Goal: Task Accomplishment & Management: Manage account settings

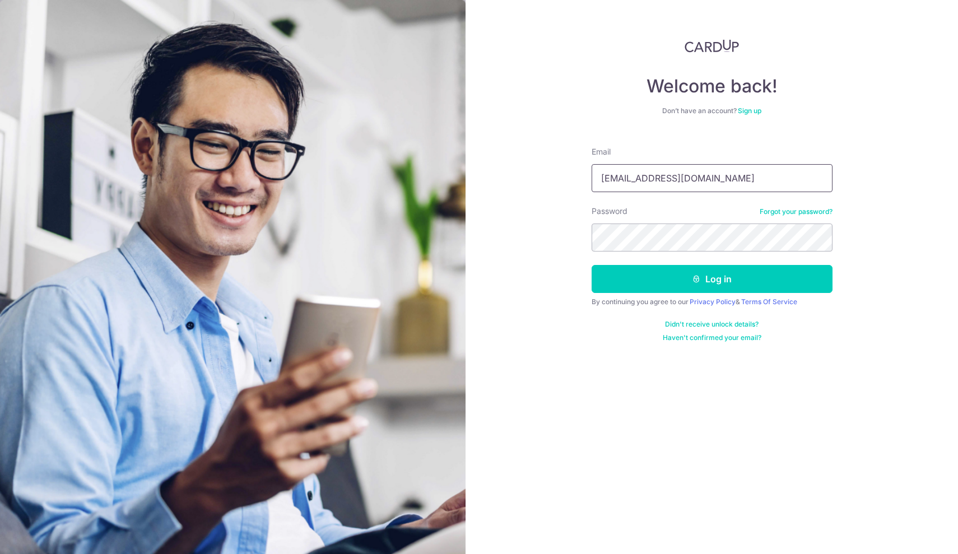
type input "yihmin@creativeoms.com.sg"
click at [655, 275] on button "Log in" at bounding box center [712, 279] width 241 height 28
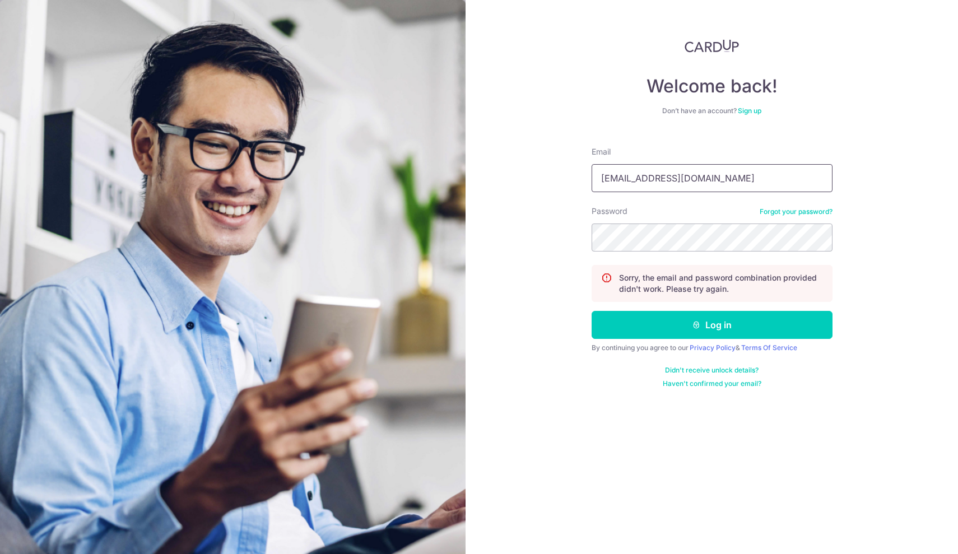
type input "[EMAIL_ADDRESS][DOMAIN_NAME]"
click at [696, 321] on icon "submit" at bounding box center [696, 324] width 9 height 9
type input "y"
type input "[EMAIL_ADDRESS][DOMAIN_NAME]"
click at [696, 323] on icon "submit" at bounding box center [696, 324] width 9 height 9
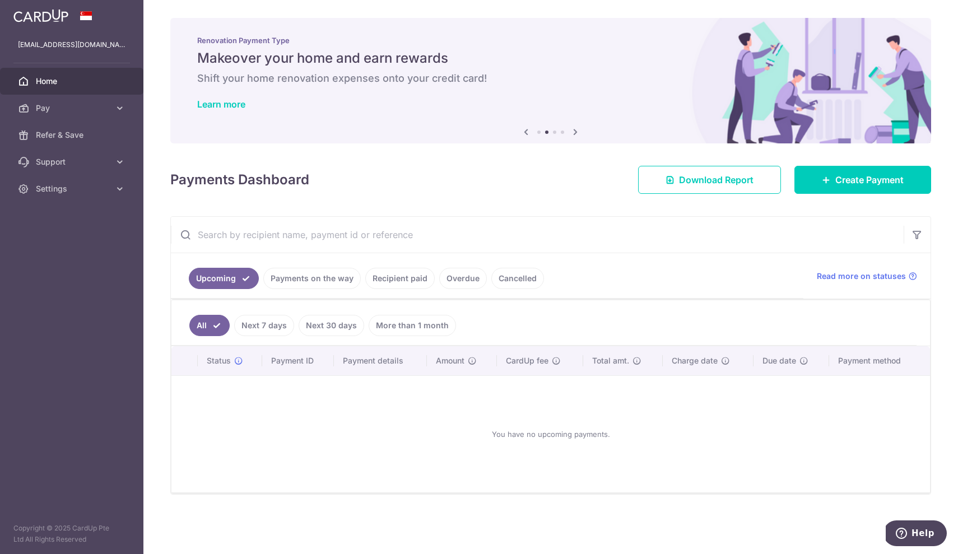
click at [323, 330] on link "Next 30 days" at bounding box center [332, 325] width 66 height 21
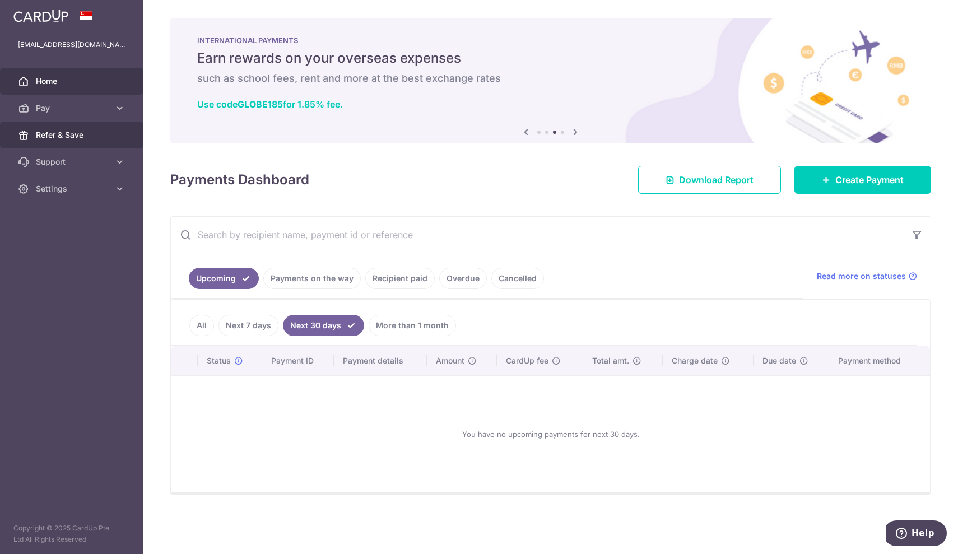
click at [75, 134] on span "Refer & Save" at bounding box center [73, 134] width 74 height 11
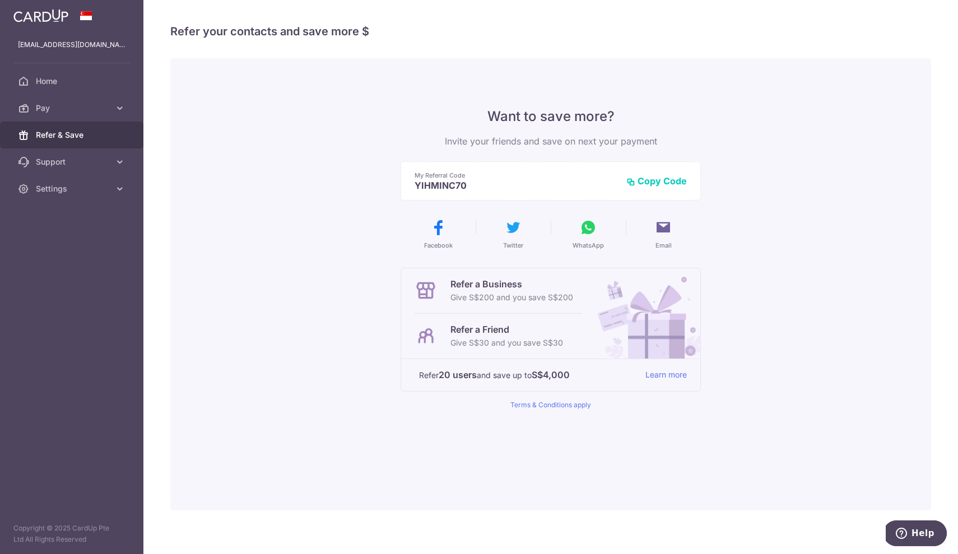
click at [651, 185] on button "Copy Code" at bounding box center [656, 180] width 60 height 11
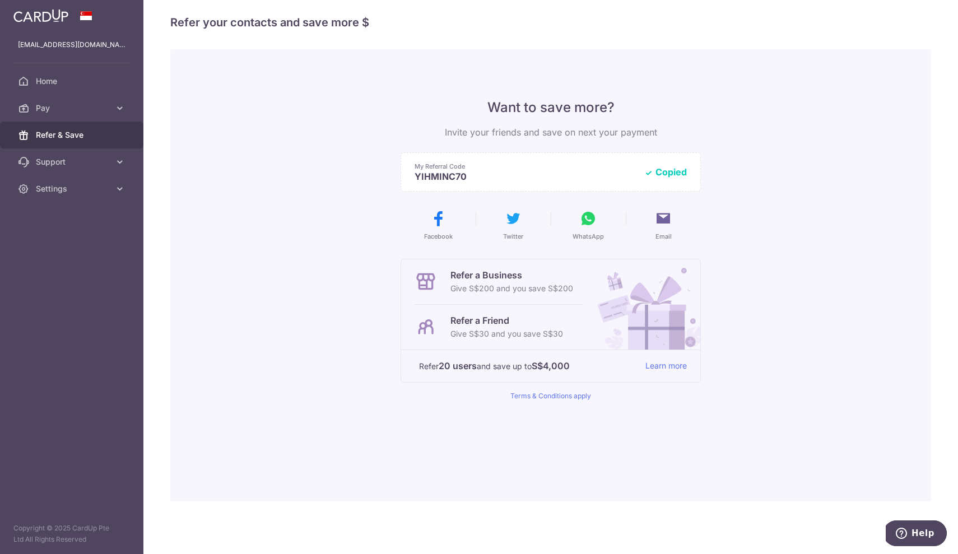
scroll to position [10, 0]
click at [655, 366] on link "Learn more" at bounding box center [665, 366] width 41 height 14
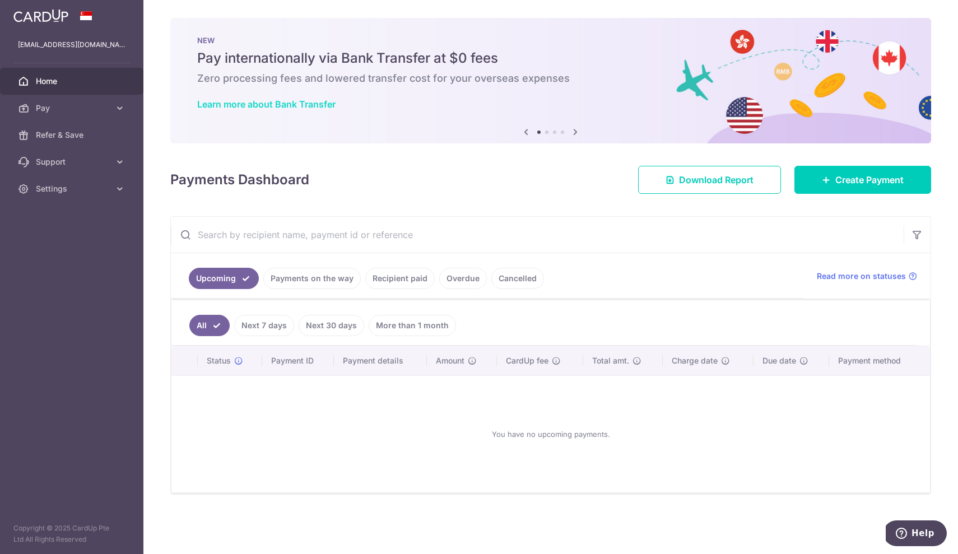
click at [266, 105] on link "Learn more about Bank Transfer" at bounding box center [266, 104] width 138 height 11
click at [80, 133] on span "Refer & Save" at bounding box center [73, 134] width 74 height 11
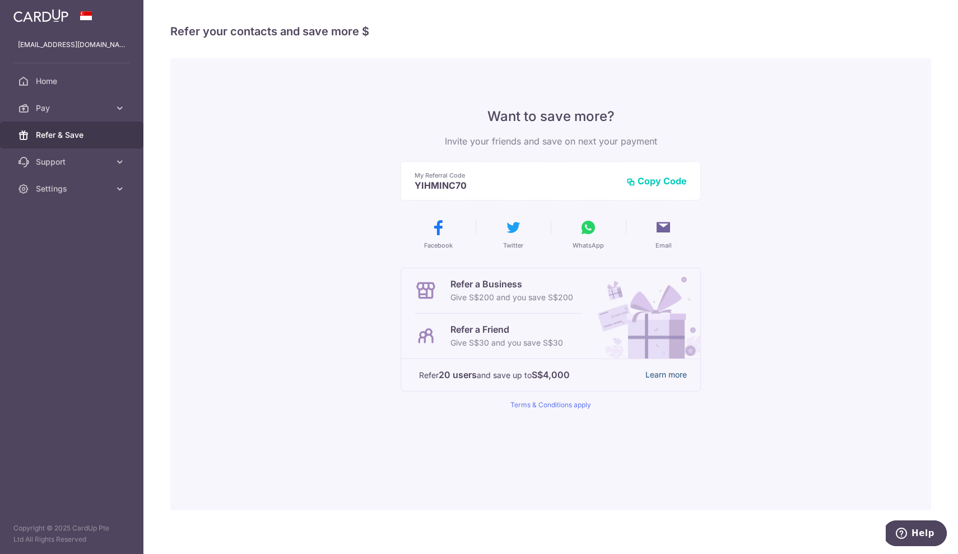
click at [654, 375] on link "Learn more" at bounding box center [665, 375] width 41 height 14
